Goal: Navigation & Orientation: Find specific page/section

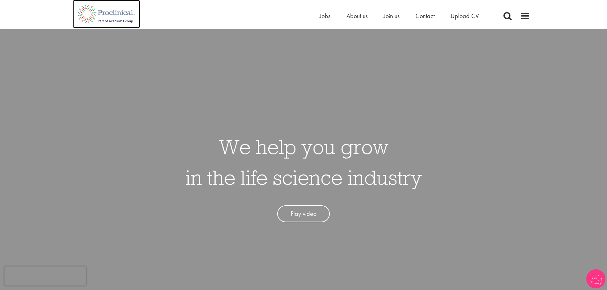
click at [111, 12] on img at bounding box center [106, 14] width 67 height 28
click at [357, 16] on span "About us" at bounding box center [356, 16] width 21 height 8
